Goal: Find specific page/section: Find specific page/section

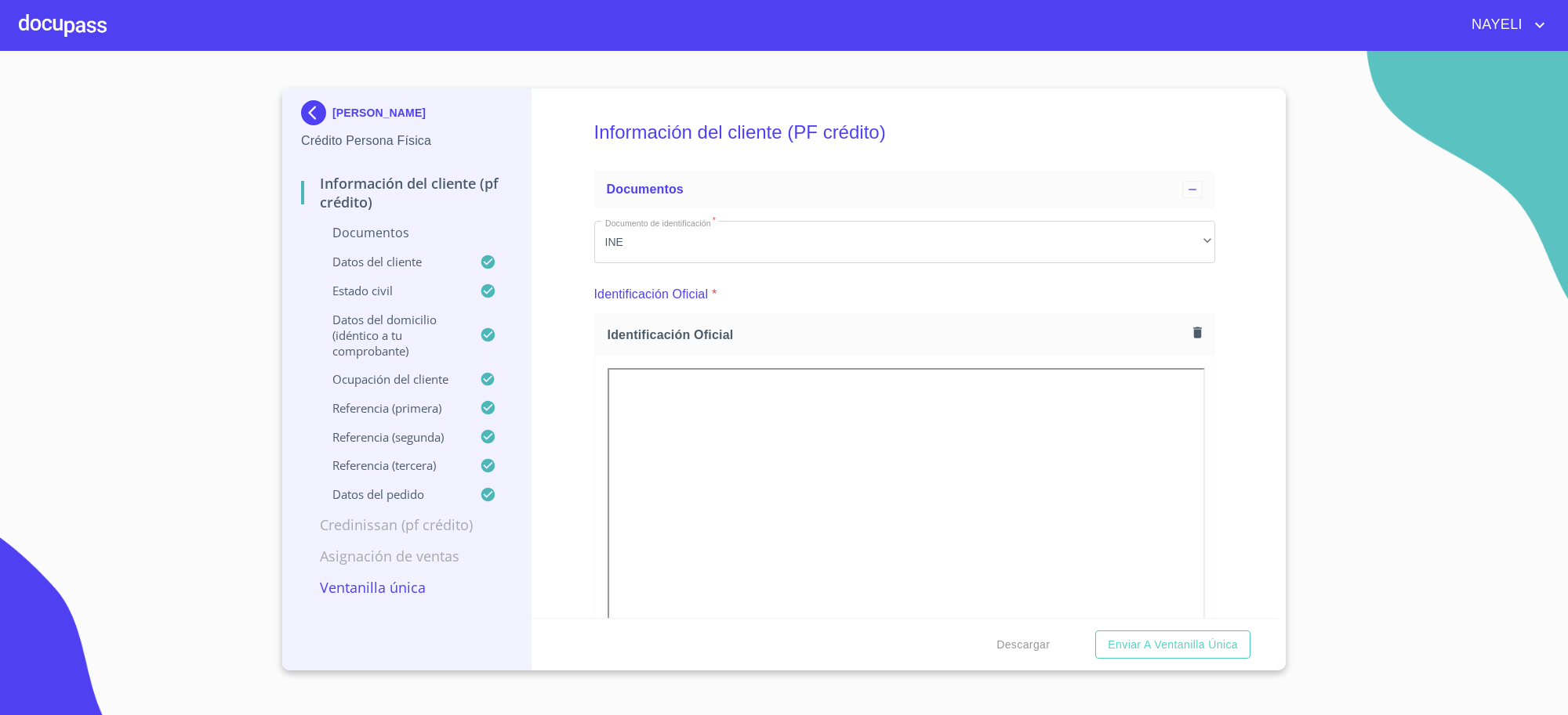
click at [311, 101] on img at bounding box center [317, 113] width 32 height 25
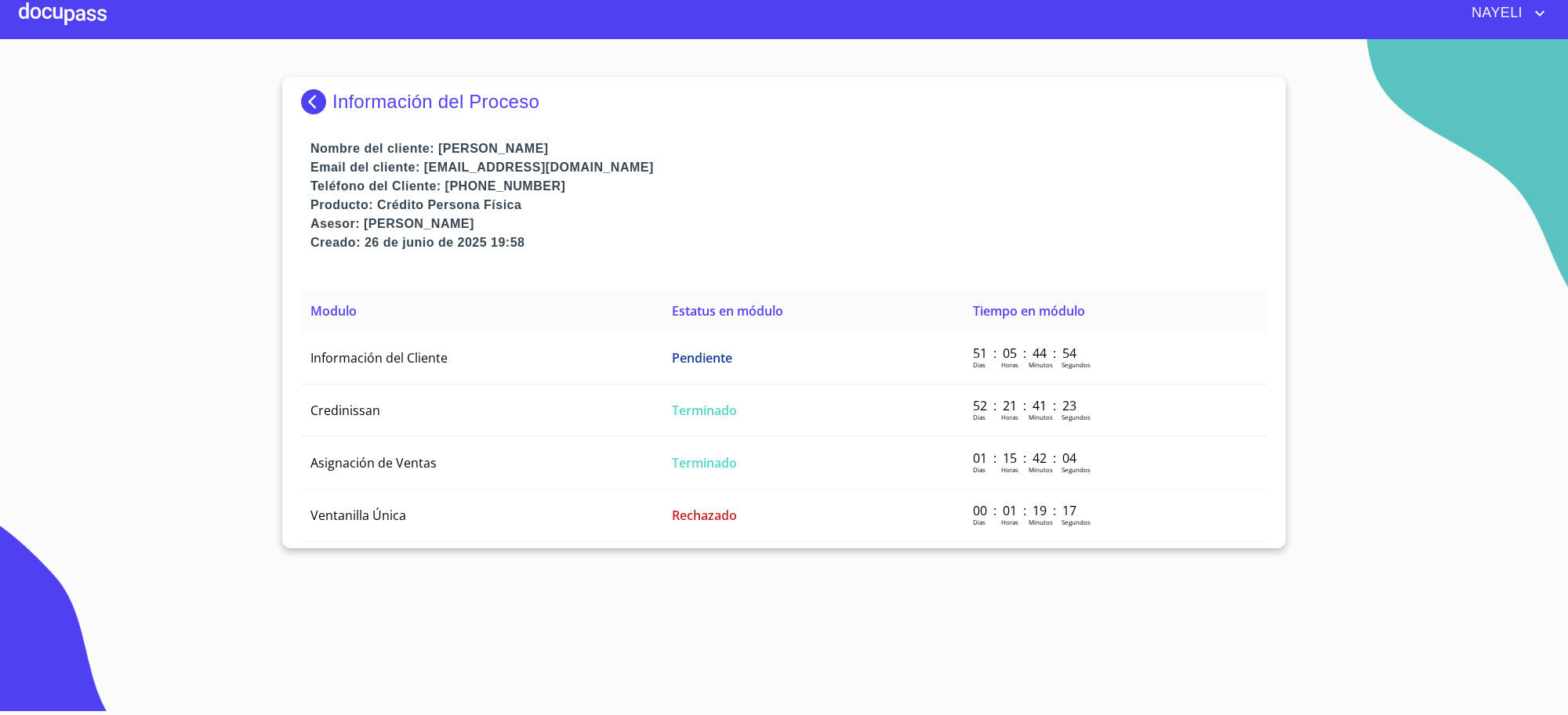
click at [323, 109] on img at bounding box center [317, 102] width 32 height 25
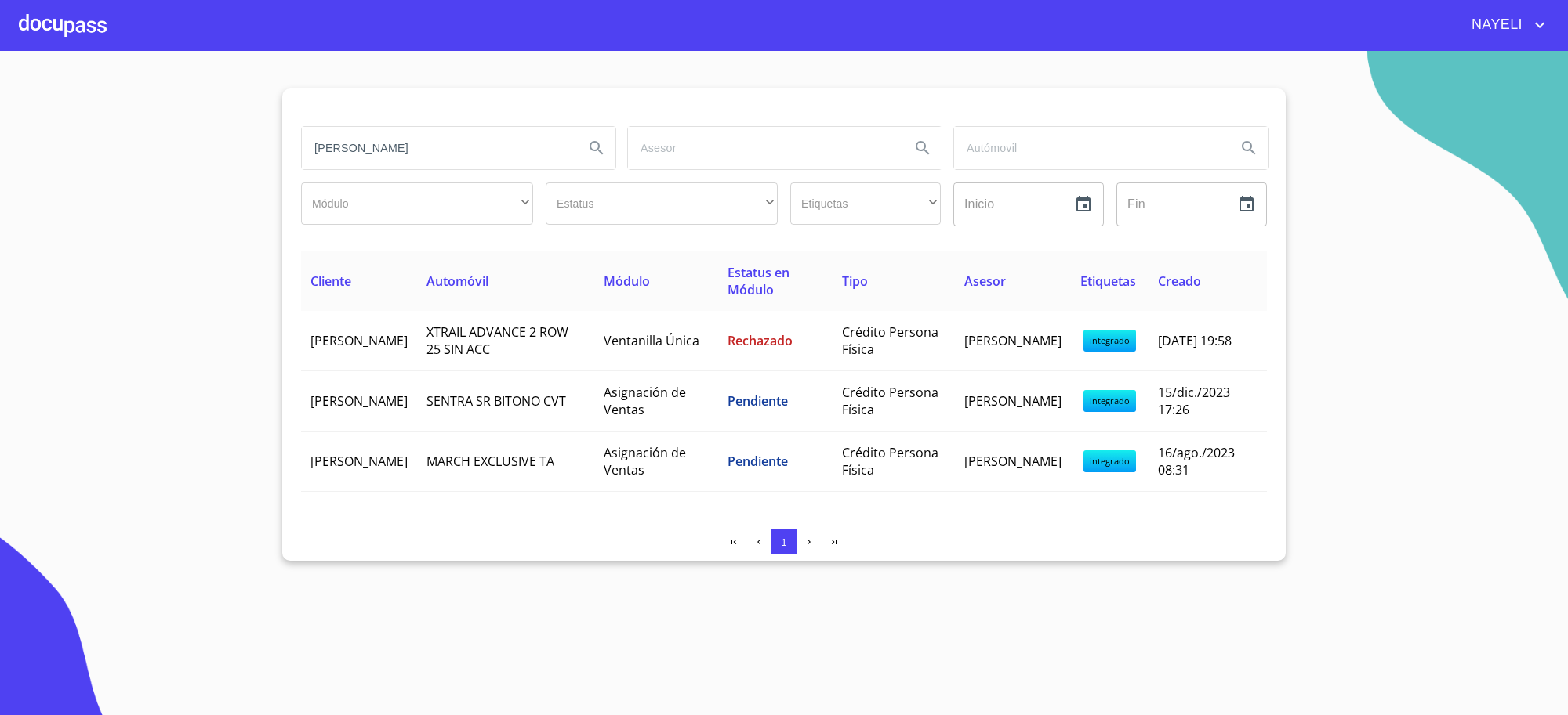
click at [386, 163] on input "[PERSON_NAME]" at bounding box center [436, 148] width 270 height 42
type input "AGROTEC"
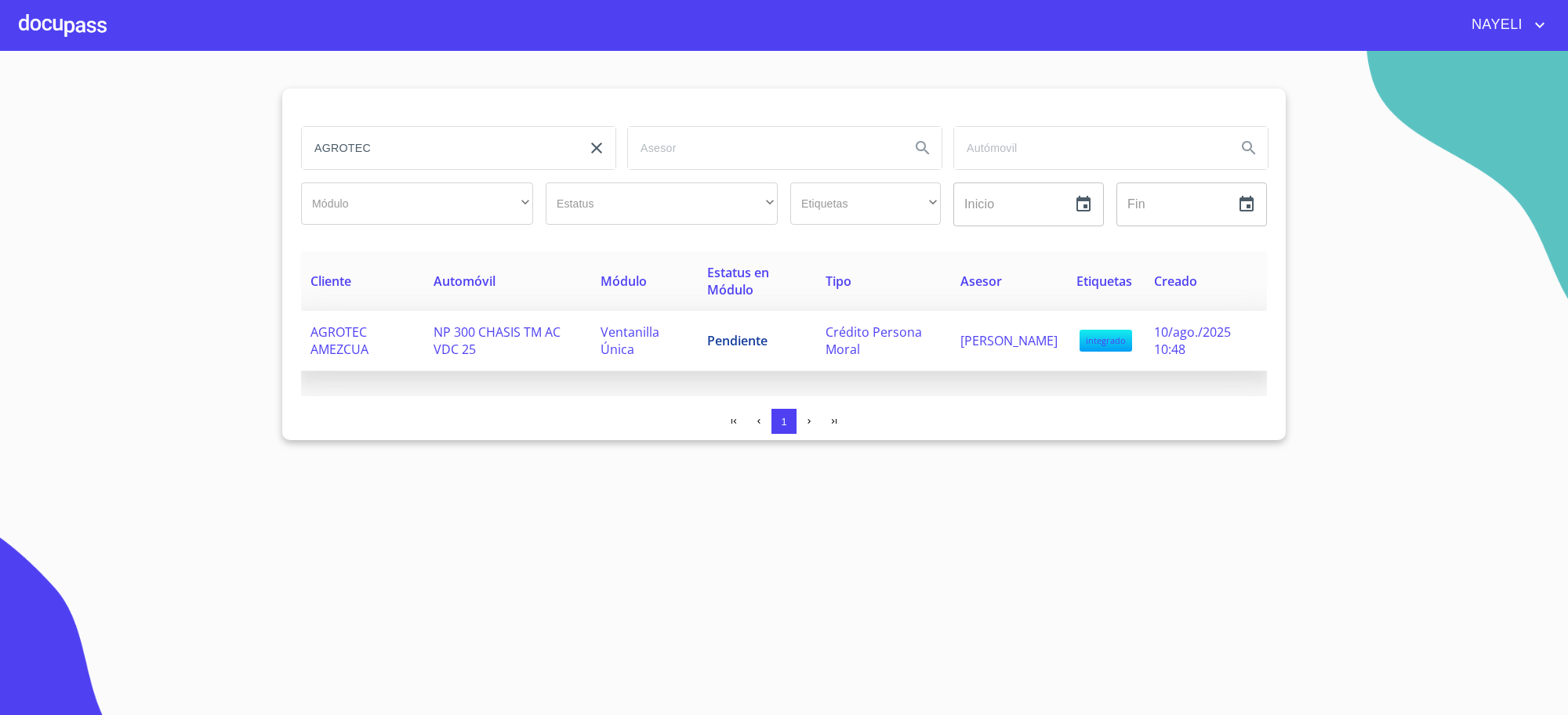
click at [545, 333] on span "NP 300 CHASIS TM AC VDC 25" at bounding box center [497, 341] width 127 height 35
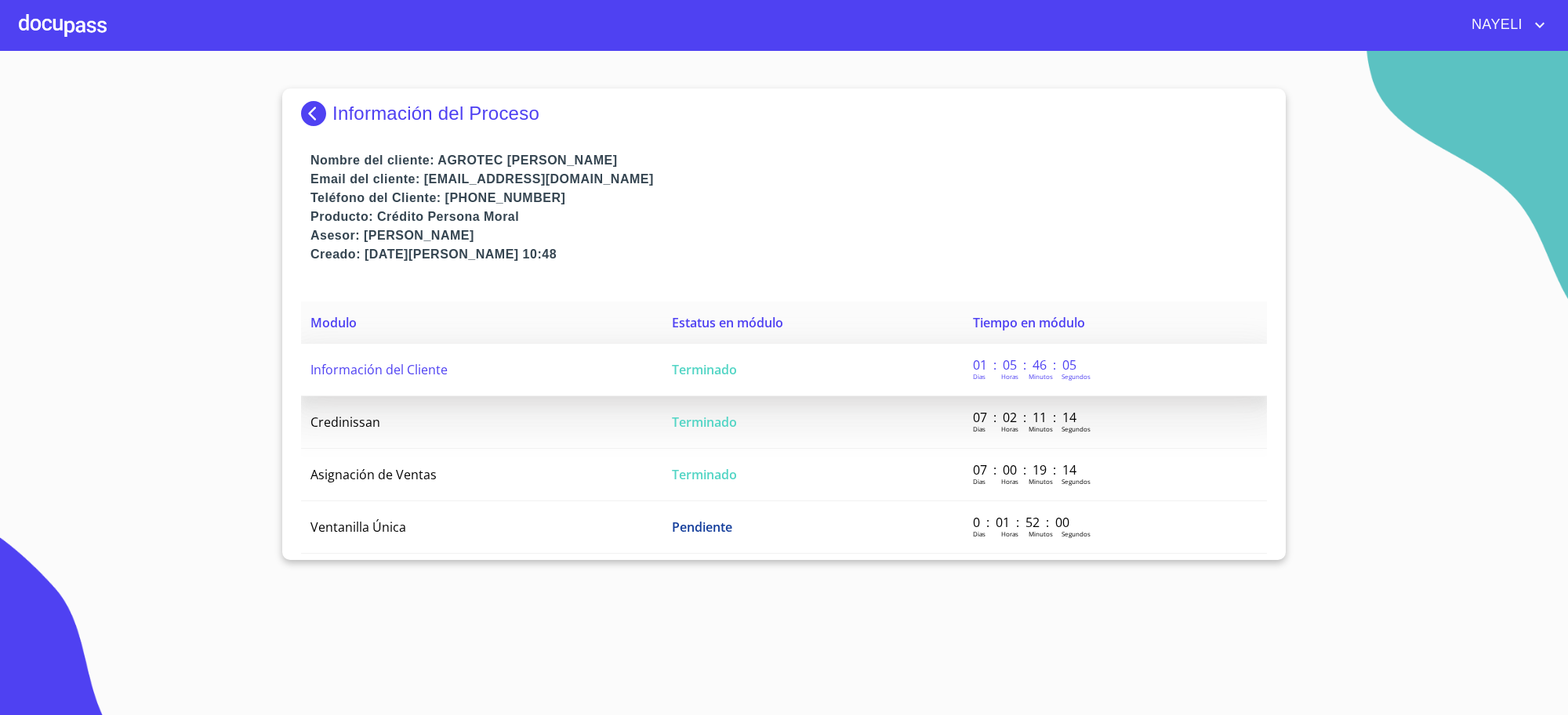
click at [652, 384] on td "Información del Cliente" at bounding box center [482, 369] width 361 height 53
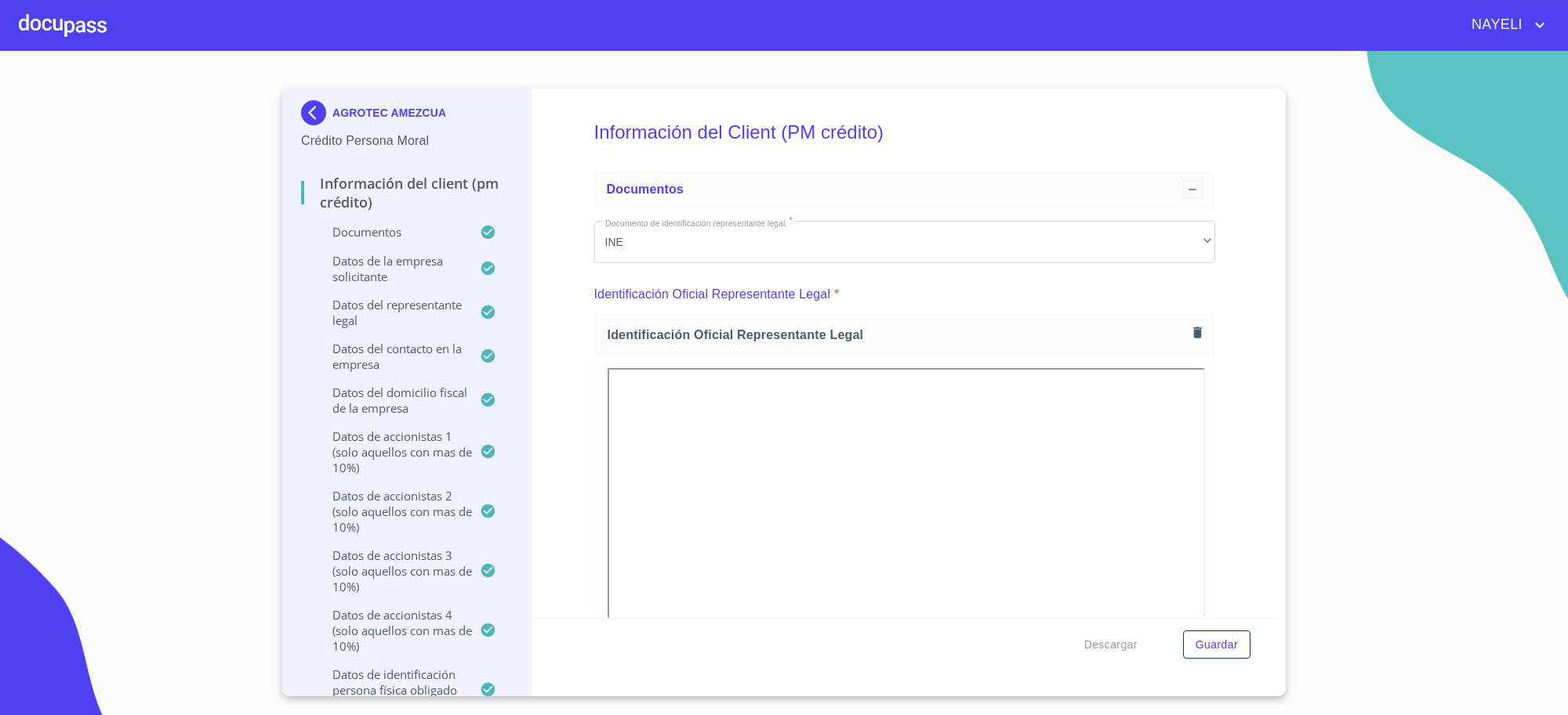
scroll to position [1044, 0]
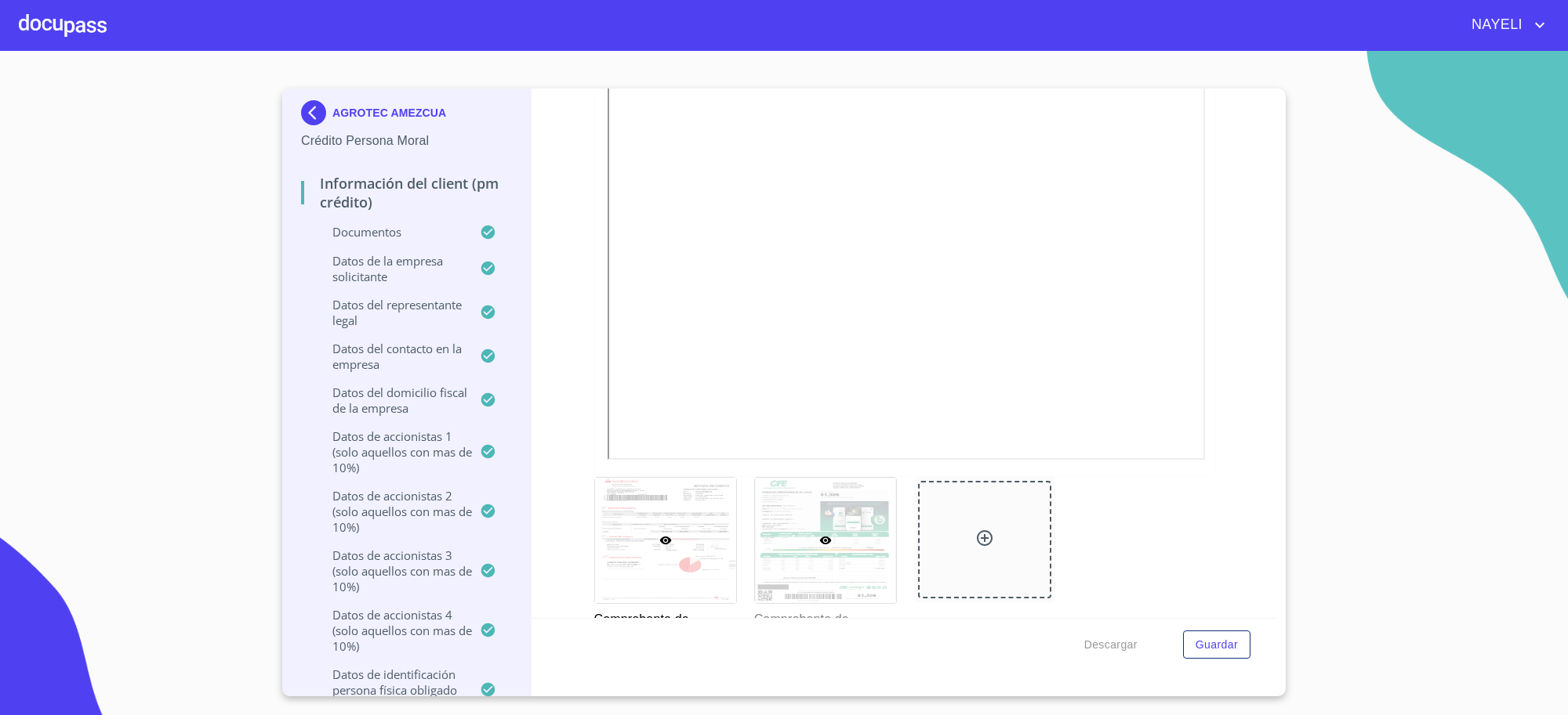
click at [780, 511] on div at bounding box center [825, 540] width 141 height 126
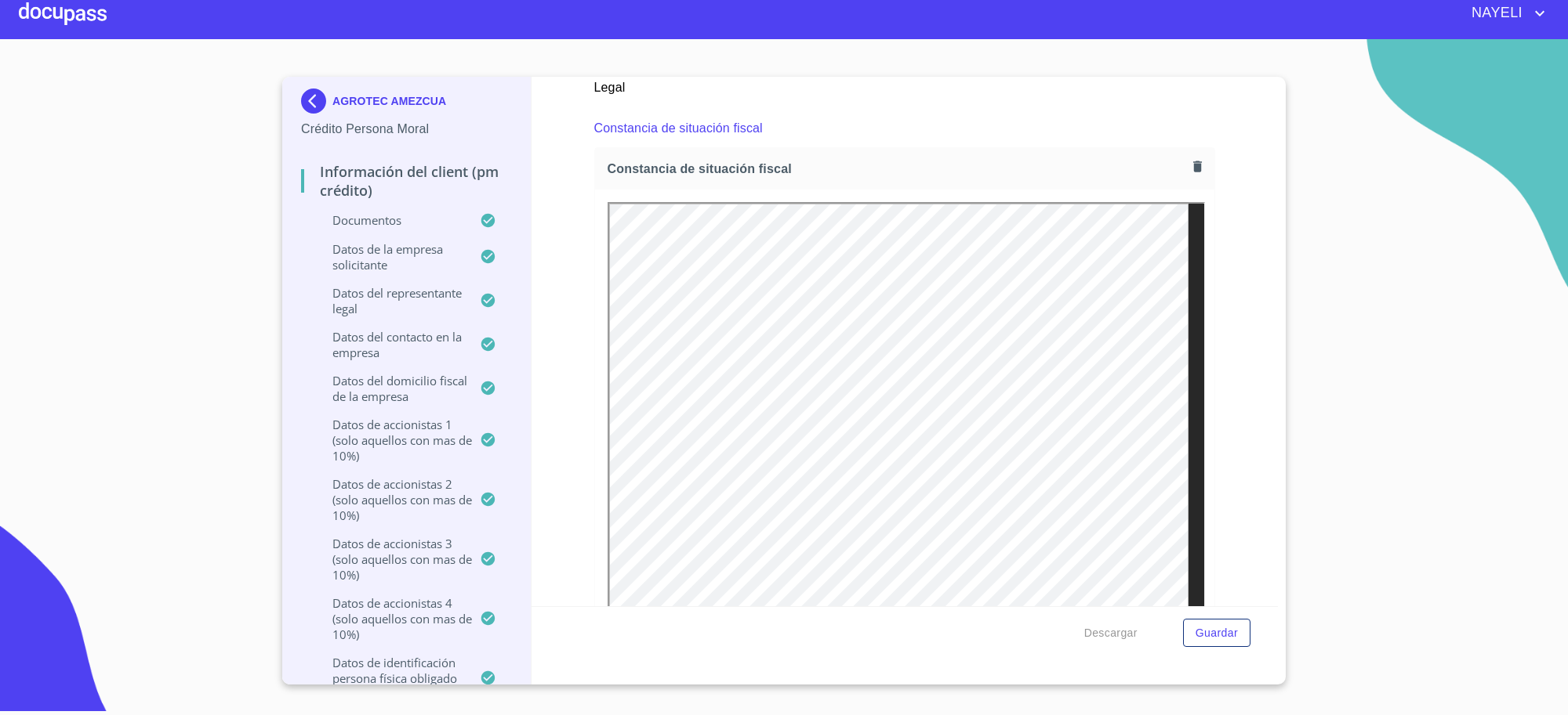
scroll to position [8737, 0]
